Goal: Transaction & Acquisition: Purchase product/service

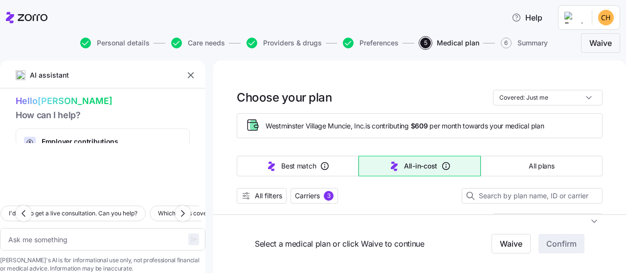
scroll to position [113, 0]
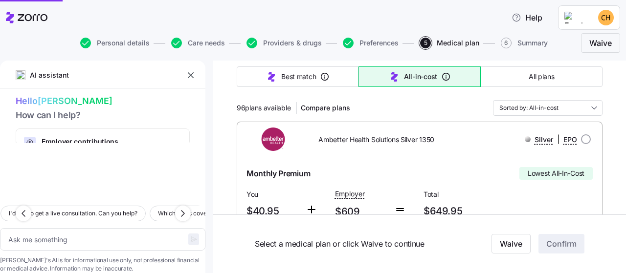
type textarea "x"
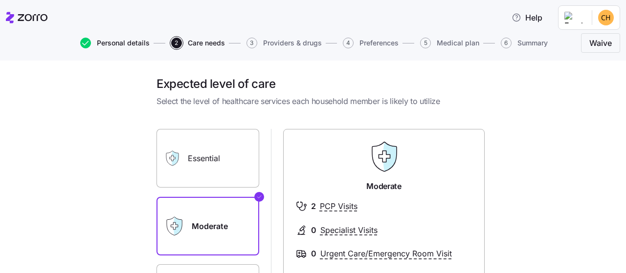
click at [106, 42] on span "Personal details" at bounding box center [123, 43] width 53 height 7
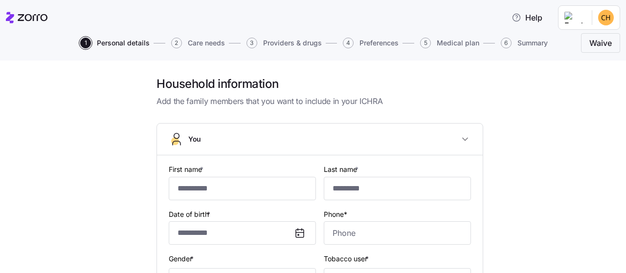
type input "******"
type input "****"
type input "[EMAIL_ADDRESS][DOMAIN_NAME]"
type input "**********"
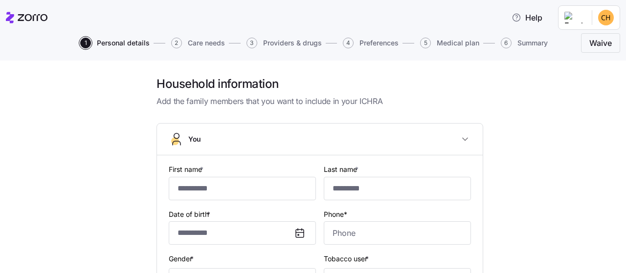
checkbox input "true"
type input "**********"
type input "[PHONE_NUMBER]"
type input "[DEMOGRAPHIC_DATA] citizen"
type input "Married"
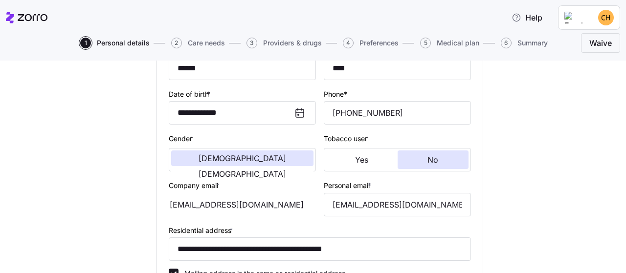
scroll to position [170, 0]
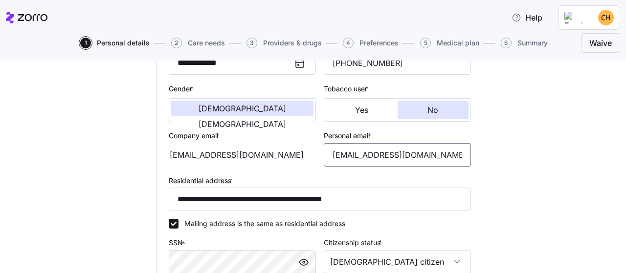
click at [379, 158] on input "[EMAIL_ADDRESS][DOMAIN_NAME]" at bounding box center [397, 154] width 147 height 23
click at [441, 152] on input "[EMAIL_ADDRESS][DOMAIN_NAME]" at bounding box center [397, 154] width 147 height 23
click at [280, 158] on div "[EMAIL_ADDRESS][DOMAIN_NAME]" at bounding box center [242, 154] width 147 height 23
click at [438, 157] on input "[EMAIL_ADDRESS][DOMAIN_NAME]" at bounding box center [397, 154] width 147 height 23
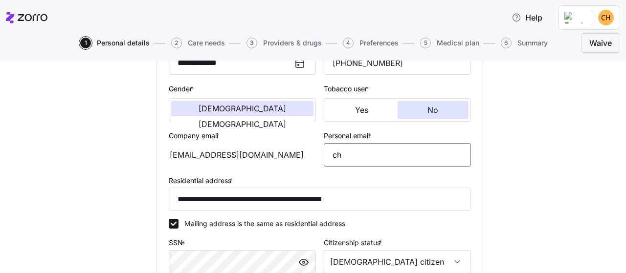
type input "c"
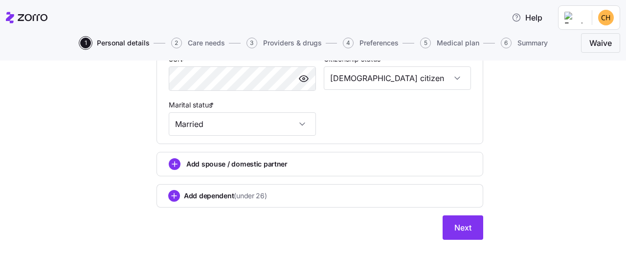
scroll to position [355, 0]
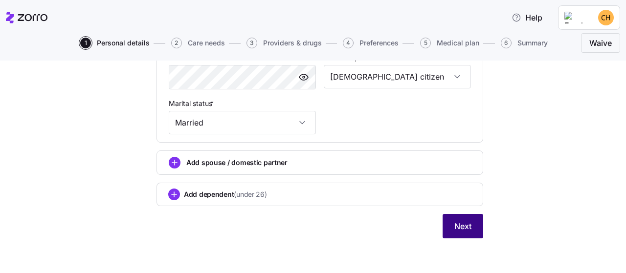
type input "[EMAIL_ADDRESS][DOMAIN_NAME]"
click at [458, 221] on span "Next" at bounding box center [462, 226] width 17 height 12
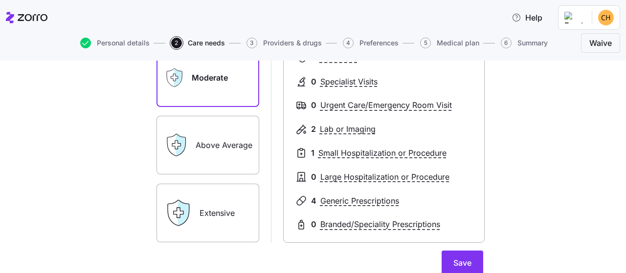
scroll to position [227, 0]
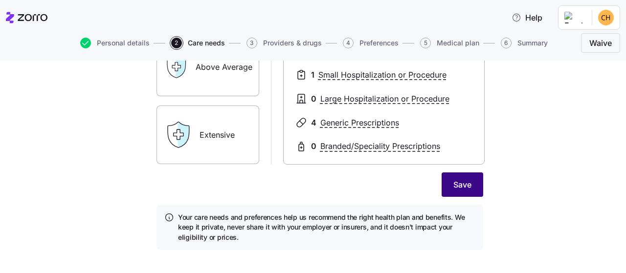
click at [461, 180] on span "Save" at bounding box center [462, 185] width 18 height 12
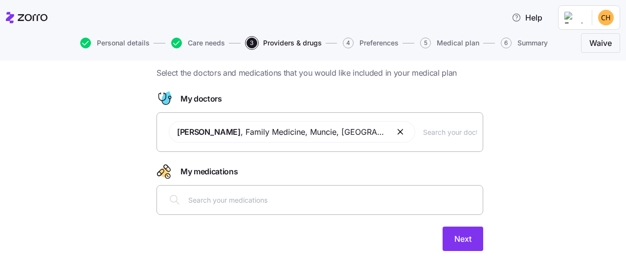
scroll to position [41, 0]
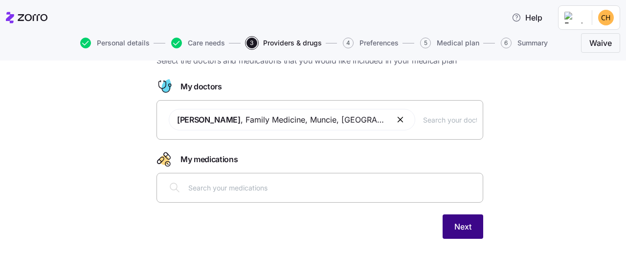
click at [469, 227] on span "Next" at bounding box center [462, 227] width 17 height 12
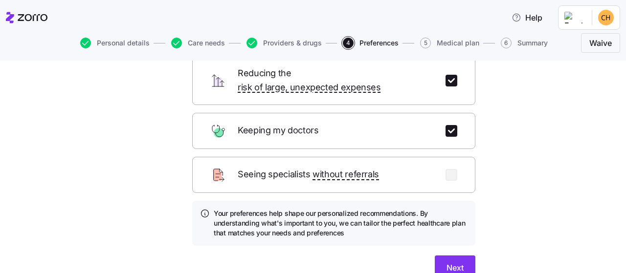
scroll to position [113, 0]
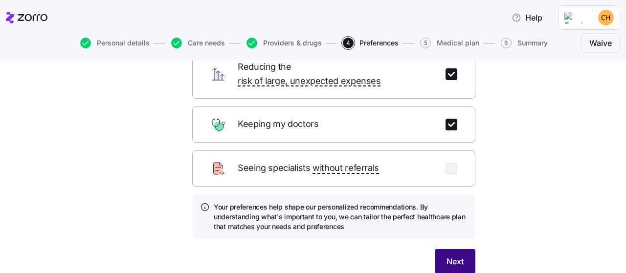
click at [458, 256] on span "Next" at bounding box center [454, 262] width 17 height 12
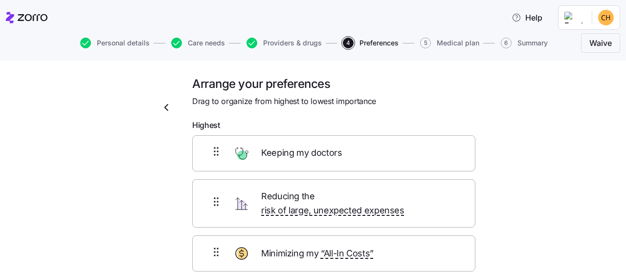
scroll to position [57, 0]
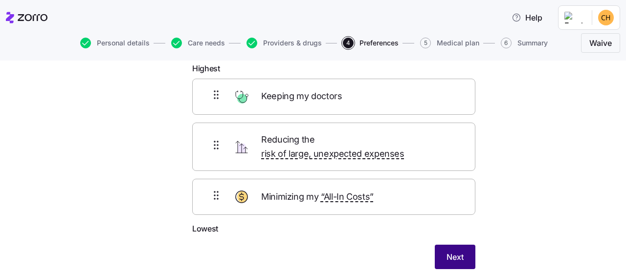
click at [458, 251] on span "Next" at bounding box center [454, 257] width 17 height 12
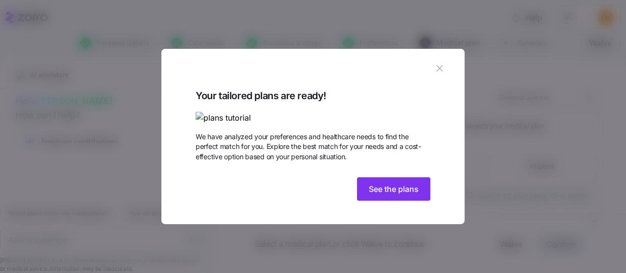
click at [441, 66] on icon "button" at bounding box center [439, 69] width 6 height 6
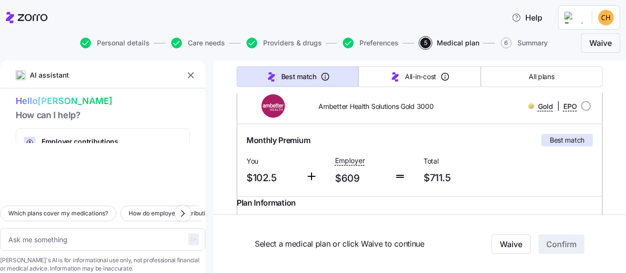
scroll to position [113, 0]
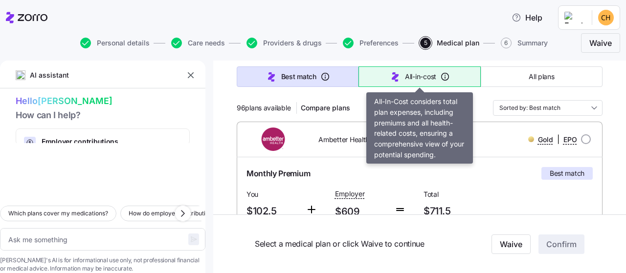
click at [406, 83] on button "All-in-cost" at bounding box center [419, 76] width 122 height 21
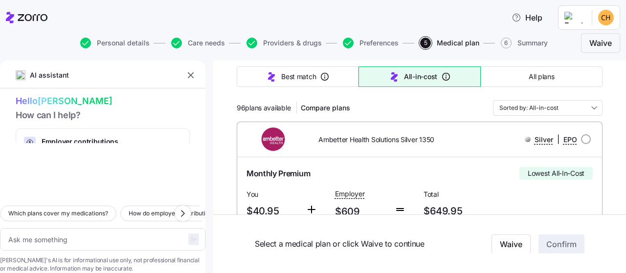
type textarea "x"
type input "Sorted by: All-in-cost"
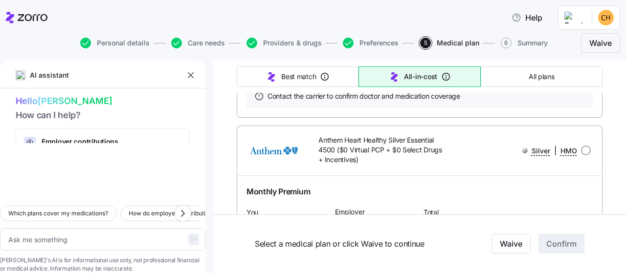
scroll to position [454, 0]
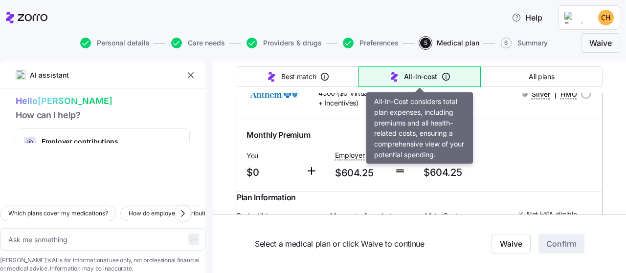
click at [448, 76] on icon "button" at bounding box center [446, 77] width 10 height 10
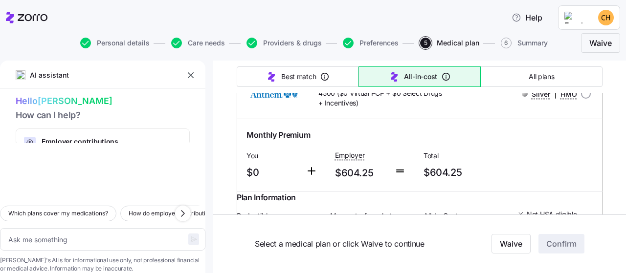
click at [445, 74] on icon "button" at bounding box center [446, 77] width 10 height 10
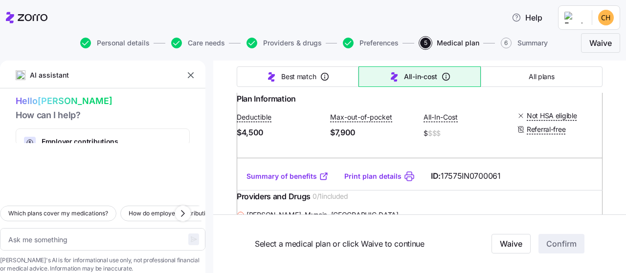
scroll to position [567, 0]
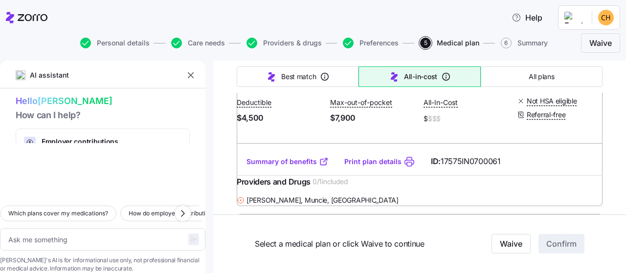
click at [274, 167] on link "Summary of benefits" at bounding box center [287, 162] width 82 height 10
click at [362, 167] on link "Print plan details" at bounding box center [372, 162] width 57 height 10
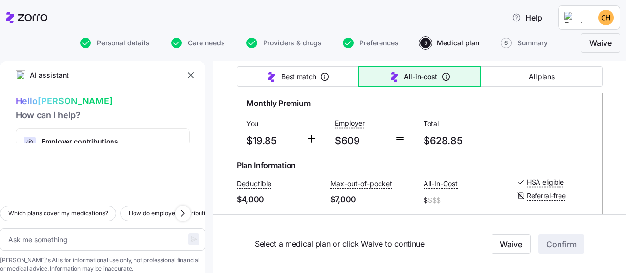
scroll to position [8790, 0]
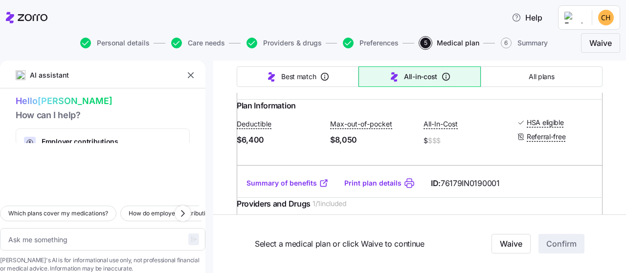
scroll to position [12931, 0]
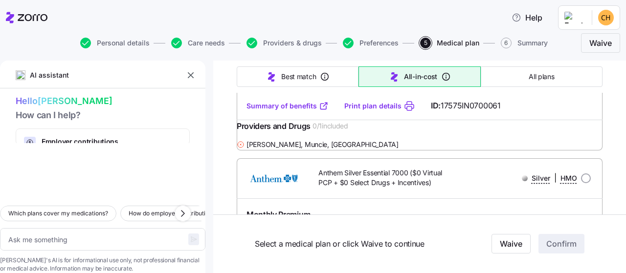
scroll to position [624, 0]
click at [244, 148] on icon at bounding box center [241, 144] width 8 height 8
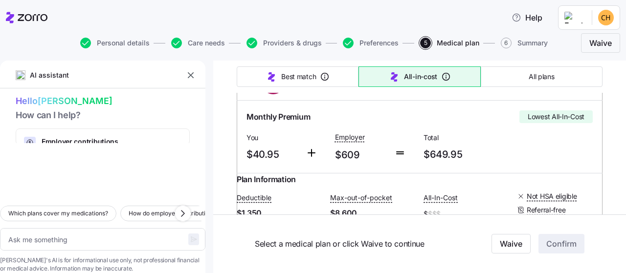
scroll to position [227, 0]
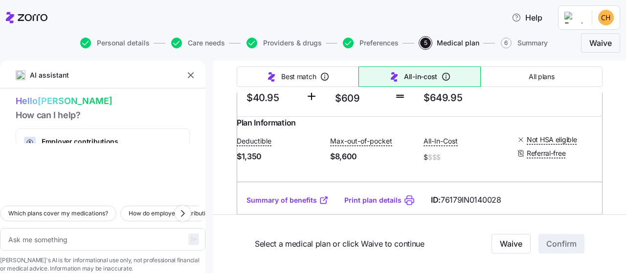
click at [394, 205] on link "Print plan details" at bounding box center [372, 201] width 57 height 10
type textarea "x"
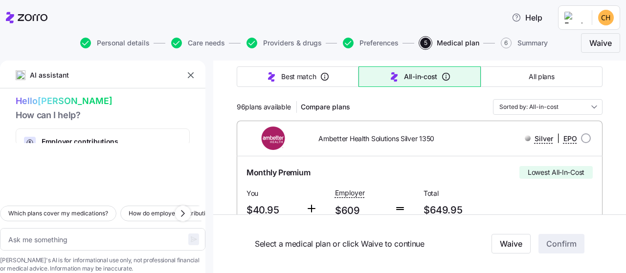
scroll to position [113, 0]
click at [587, 139] on input "radio" at bounding box center [586, 139] width 10 height 10
radio input "true"
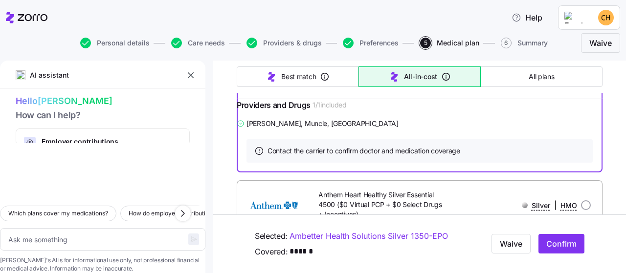
scroll to position [340, 0]
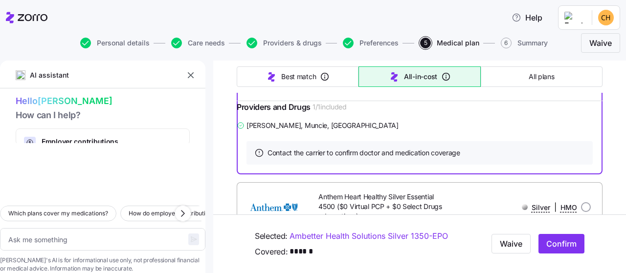
click at [361, 92] on link "Print plan details" at bounding box center [372, 87] width 57 height 10
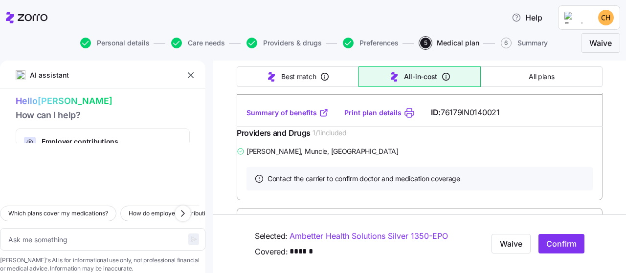
scroll to position [3856, 0]
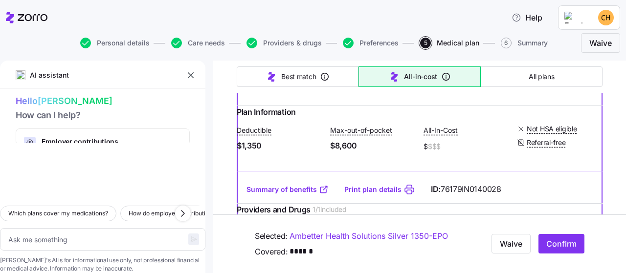
scroll to position [227, 0]
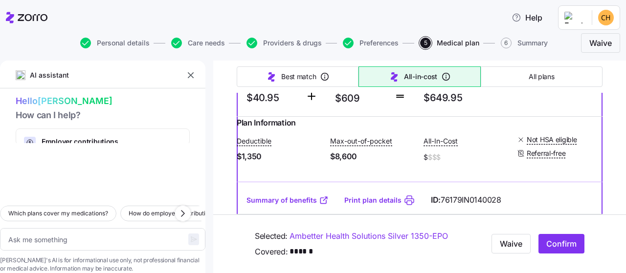
click at [384, 205] on link "Print plan details" at bounding box center [372, 201] width 57 height 10
type textarea "x"
